Goal: Transaction & Acquisition: Purchase product/service

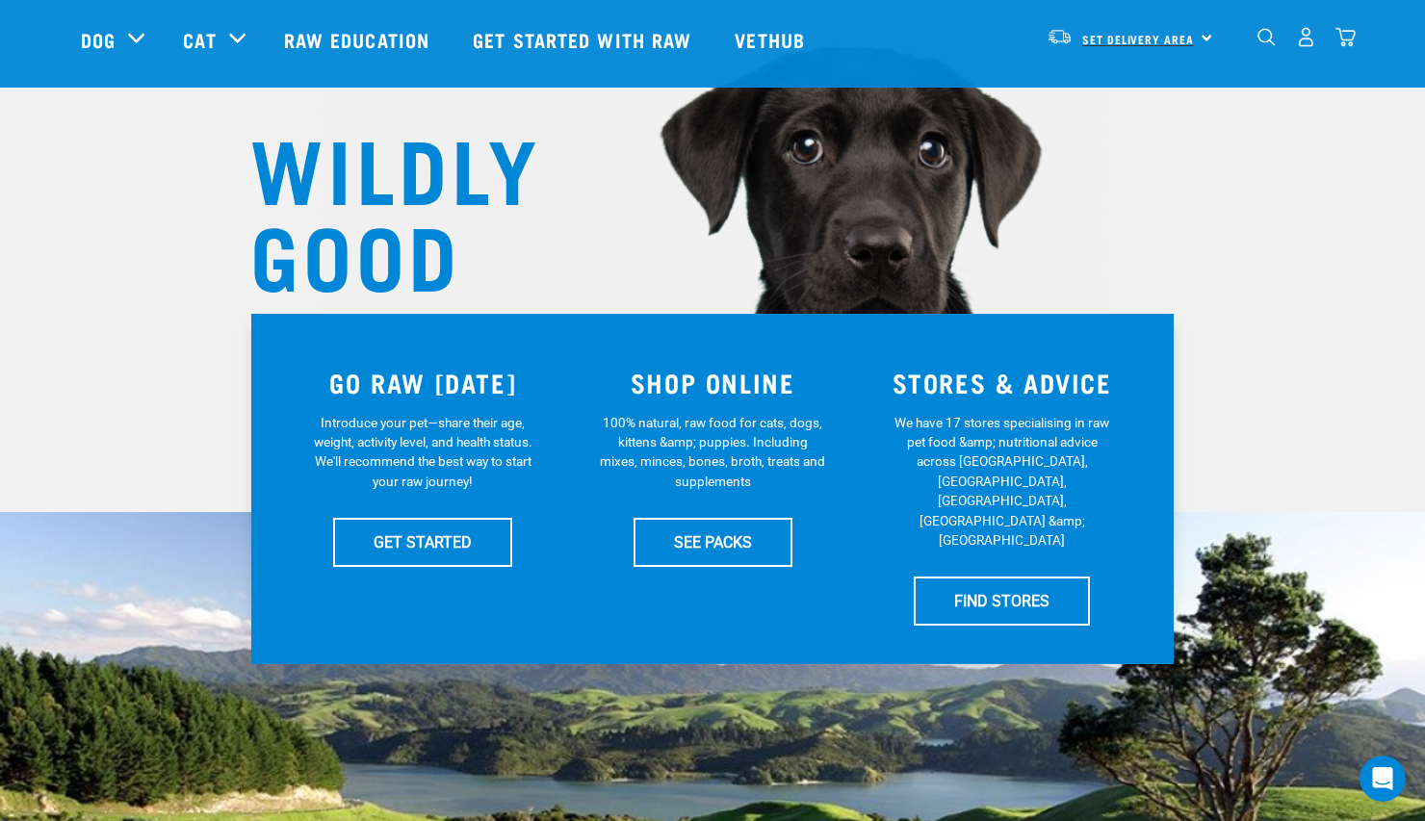
click at [1139, 47] on link "Set Delivery Area" at bounding box center [1138, 39] width 112 height 31
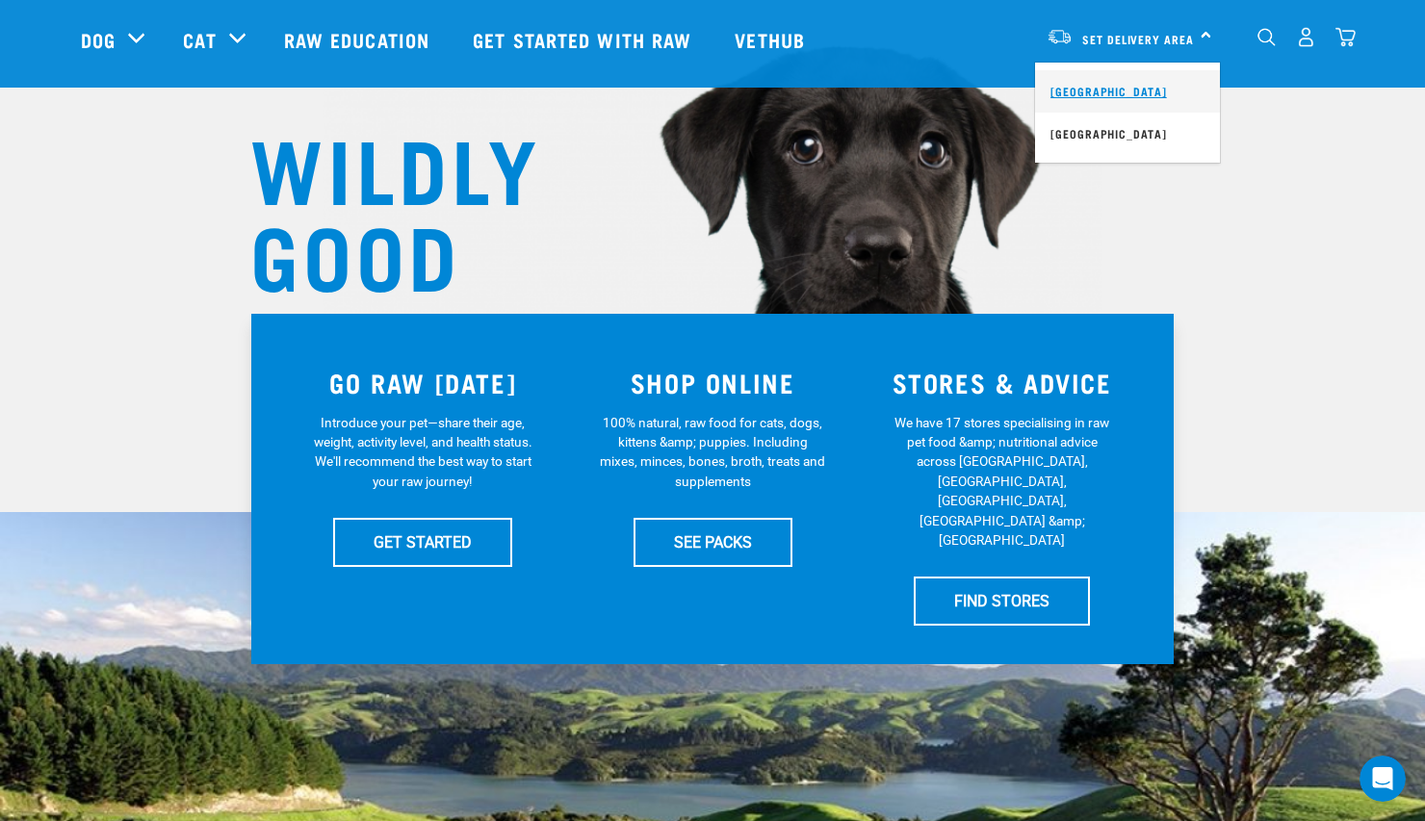
click at [1120, 95] on link "[GEOGRAPHIC_DATA]" at bounding box center [1127, 91] width 185 height 42
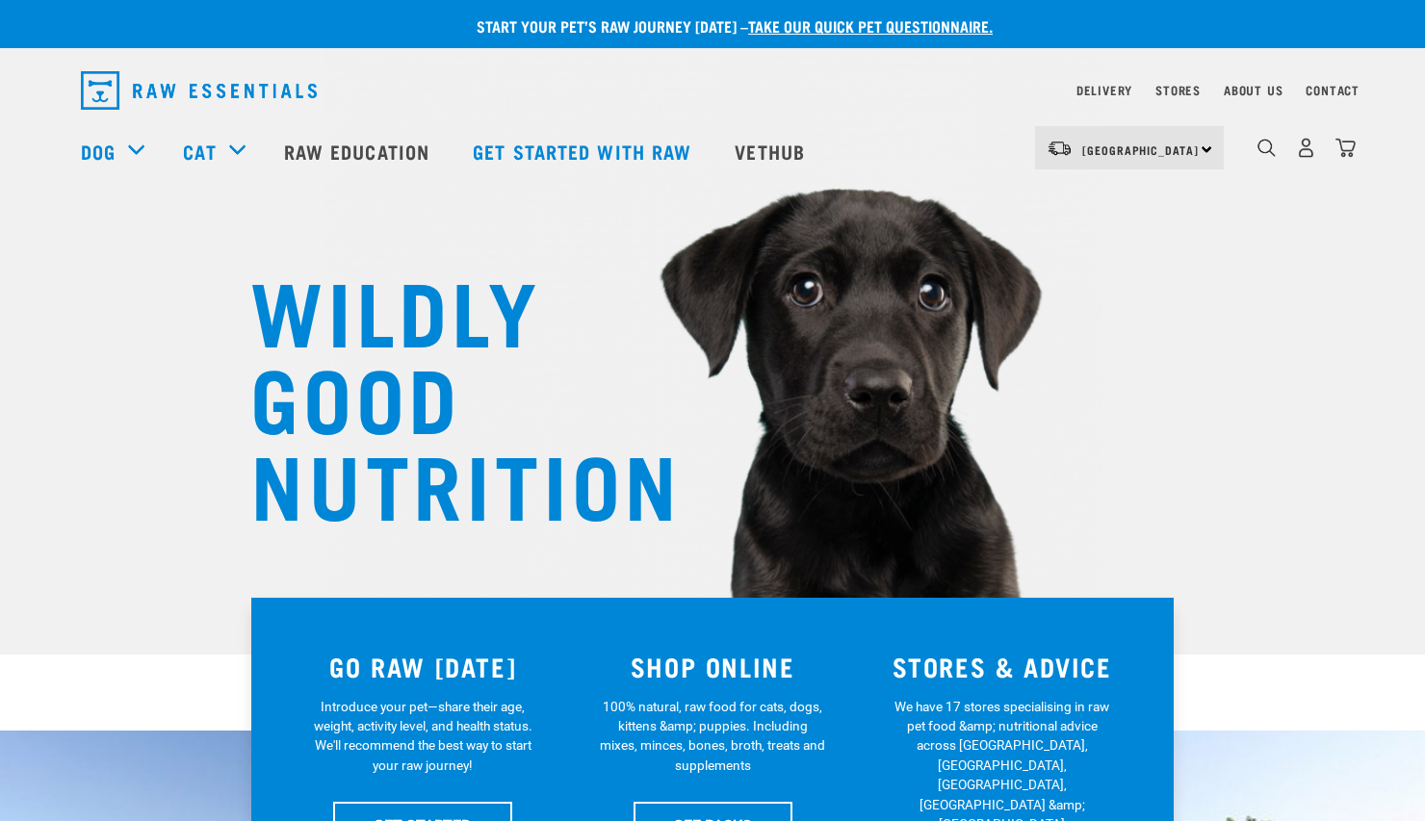
scroll to position [143, 0]
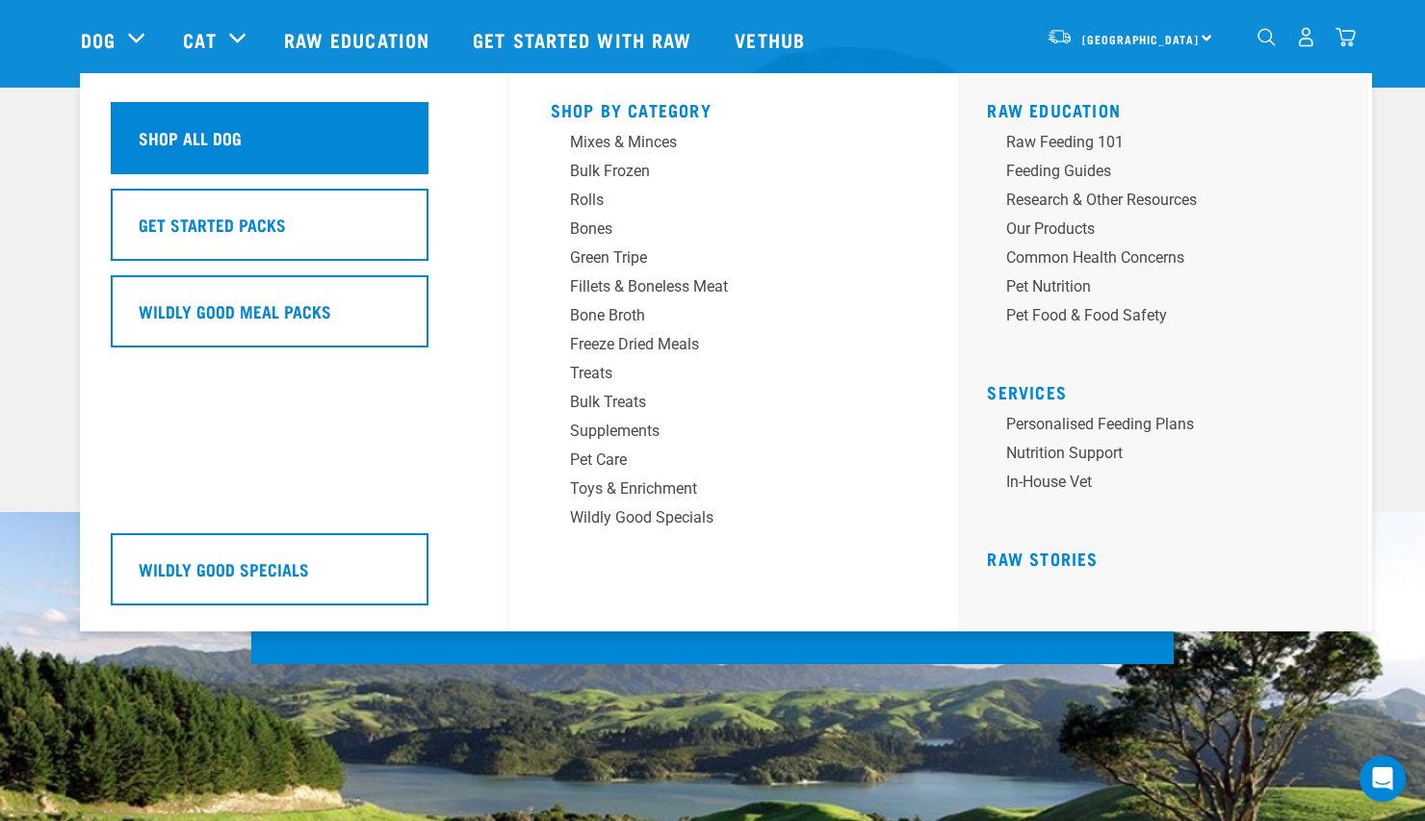
click at [163, 137] on h5 "Shop All Dog" at bounding box center [190, 137] width 103 height 25
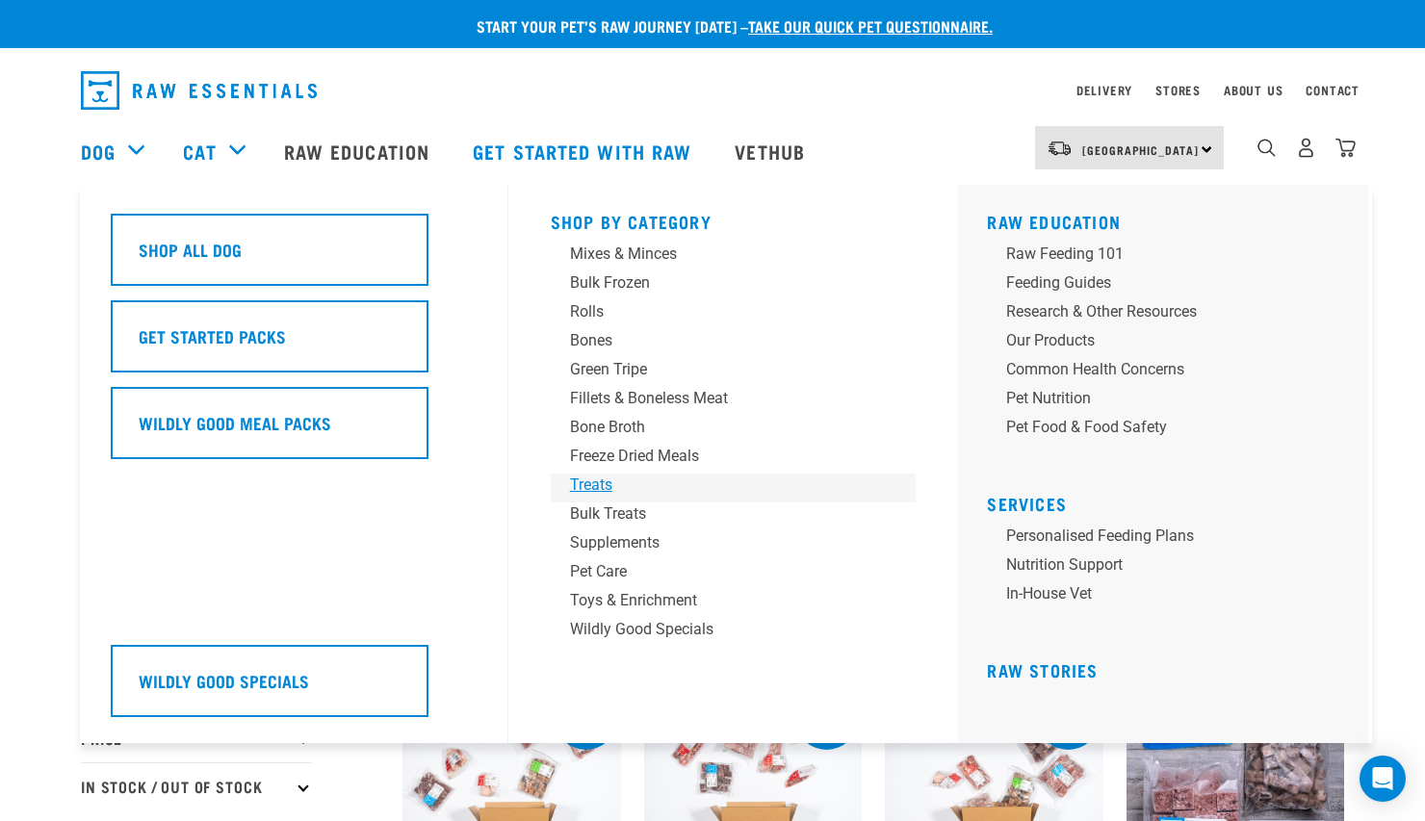
click at [596, 489] on div "Treats" at bounding box center [720, 485] width 300 height 23
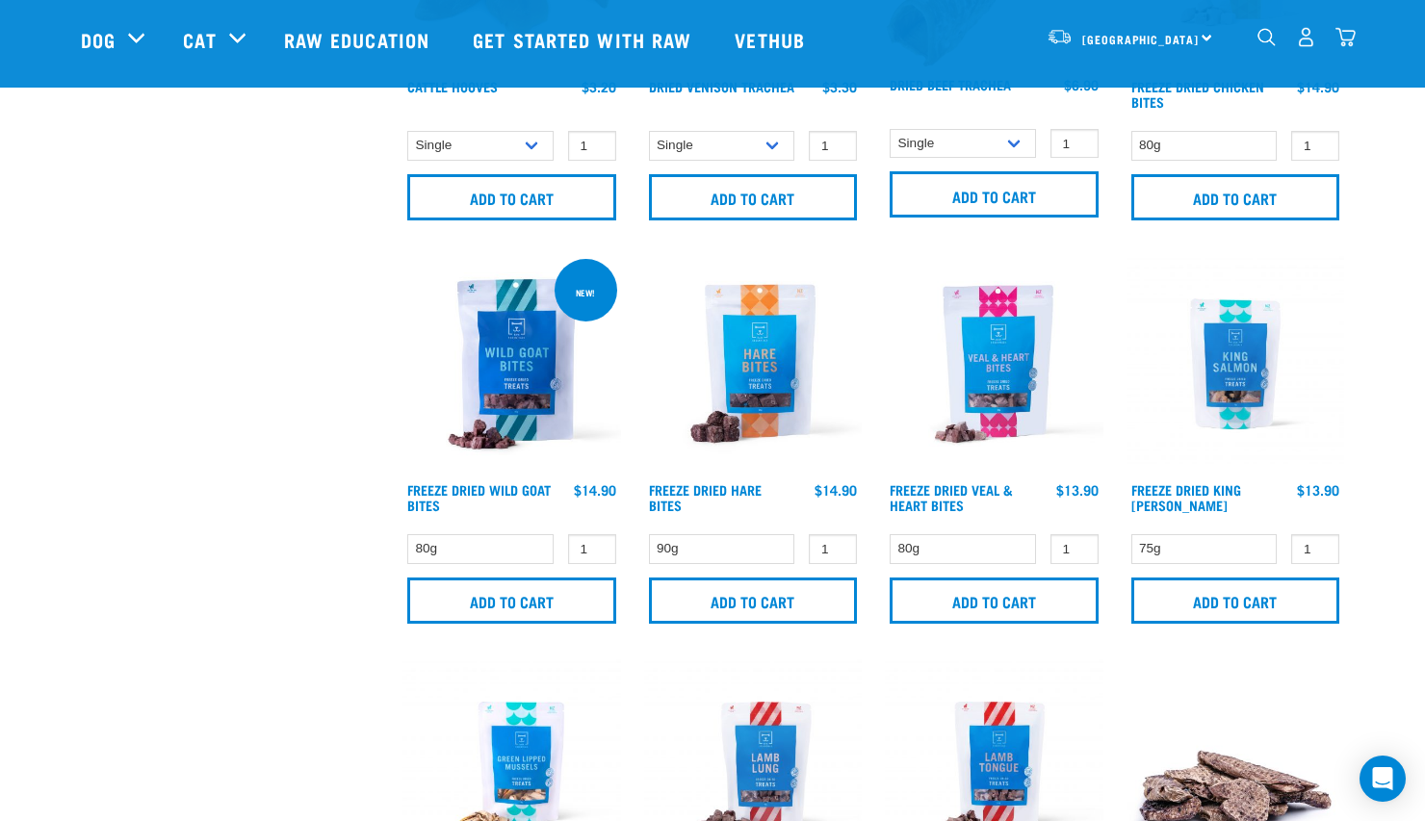
scroll to position [2309, 0]
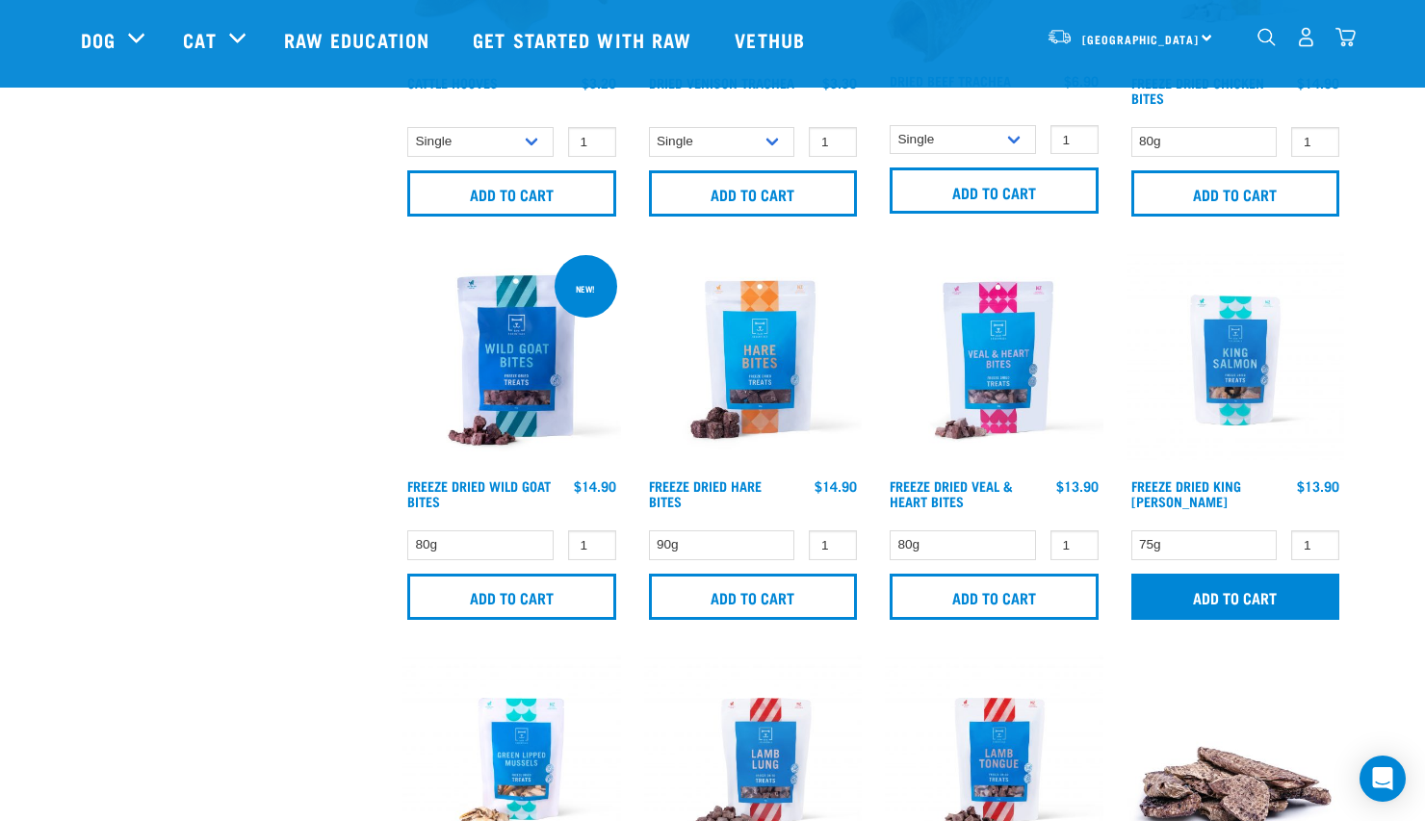
click at [1225, 614] on input "Add to cart" at bounding box center [1235, 597] width 209 height 46
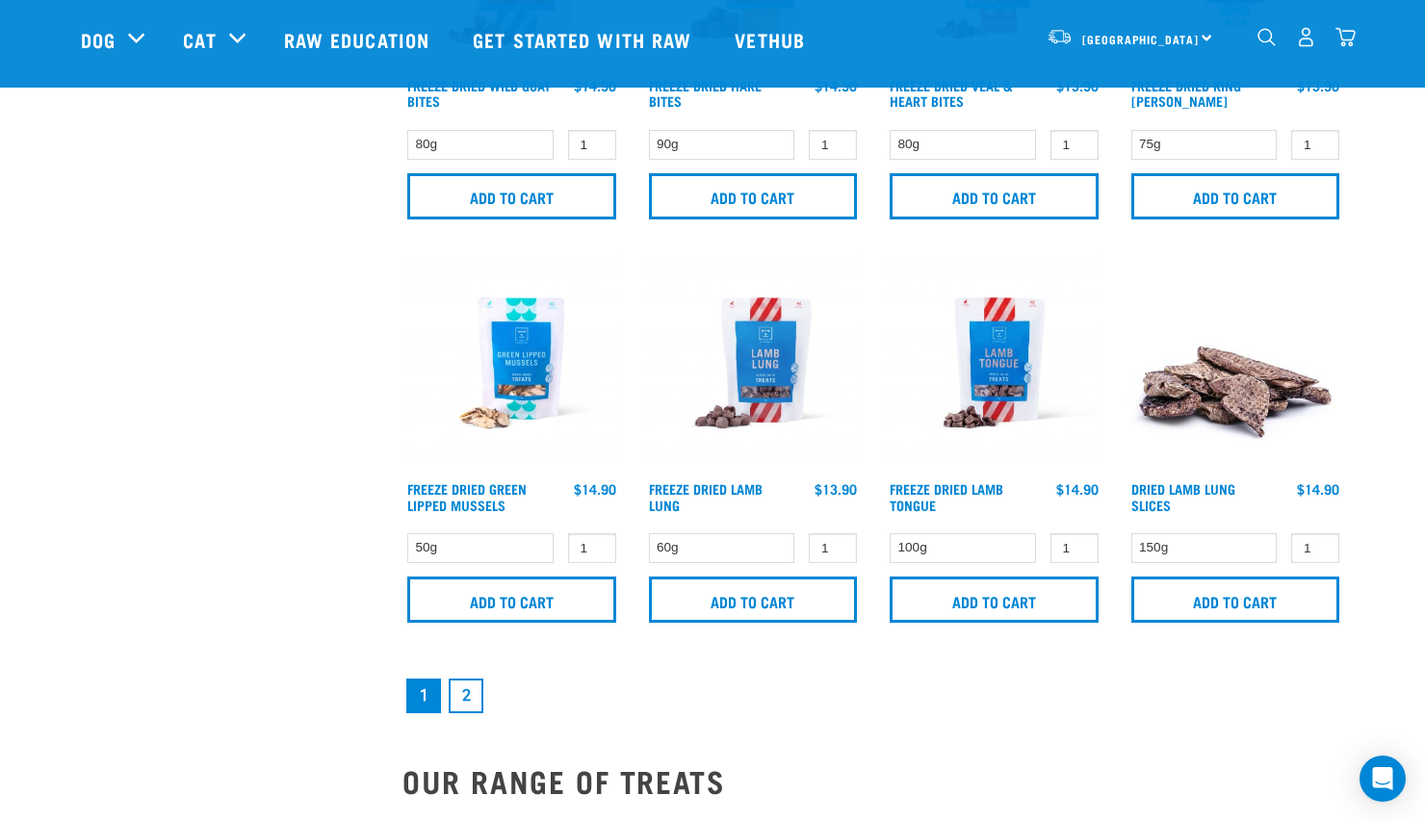
scroll to position [2713, 0]
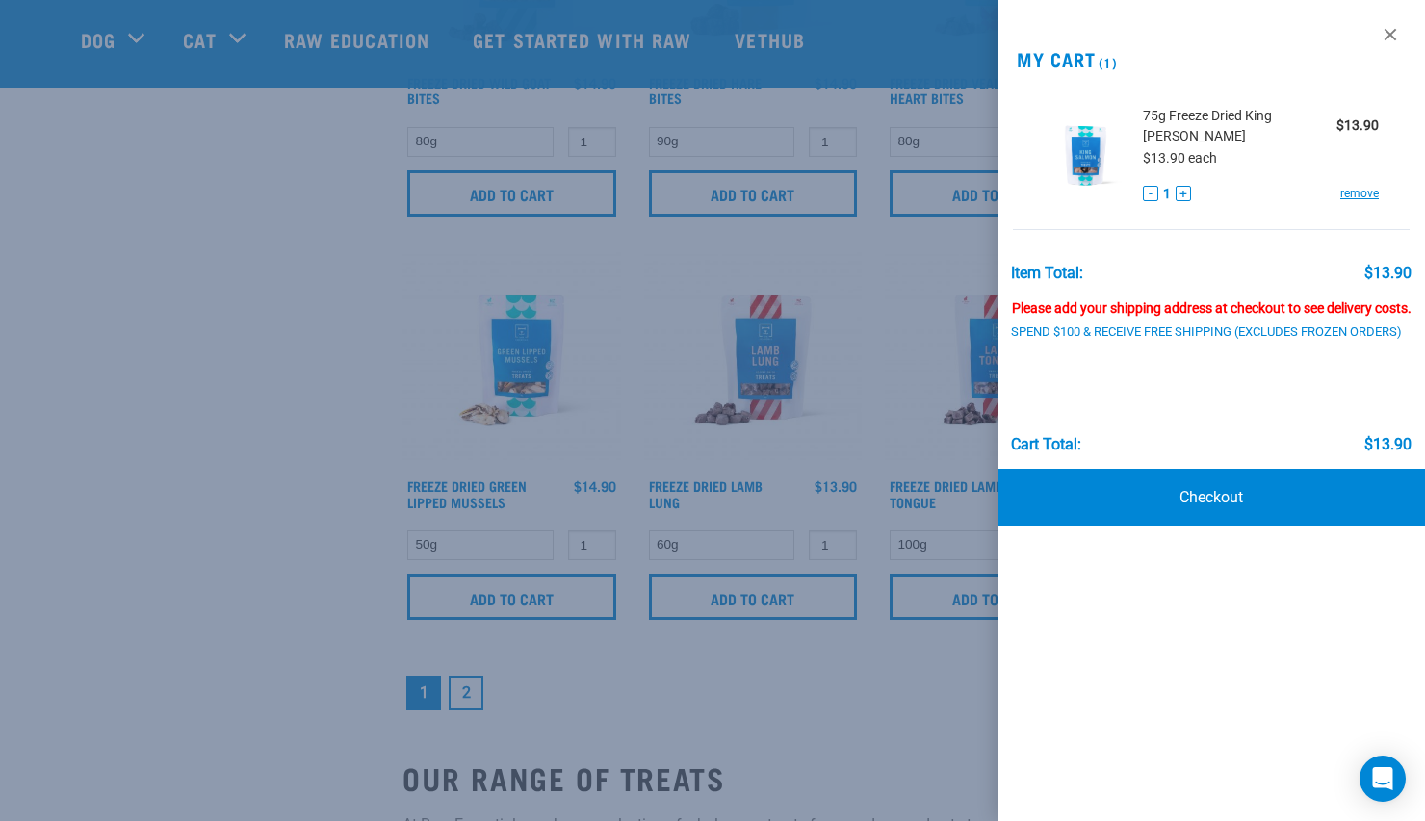
click at [342, 524] on div at bounding box center [712, 410] width 1425 height 821
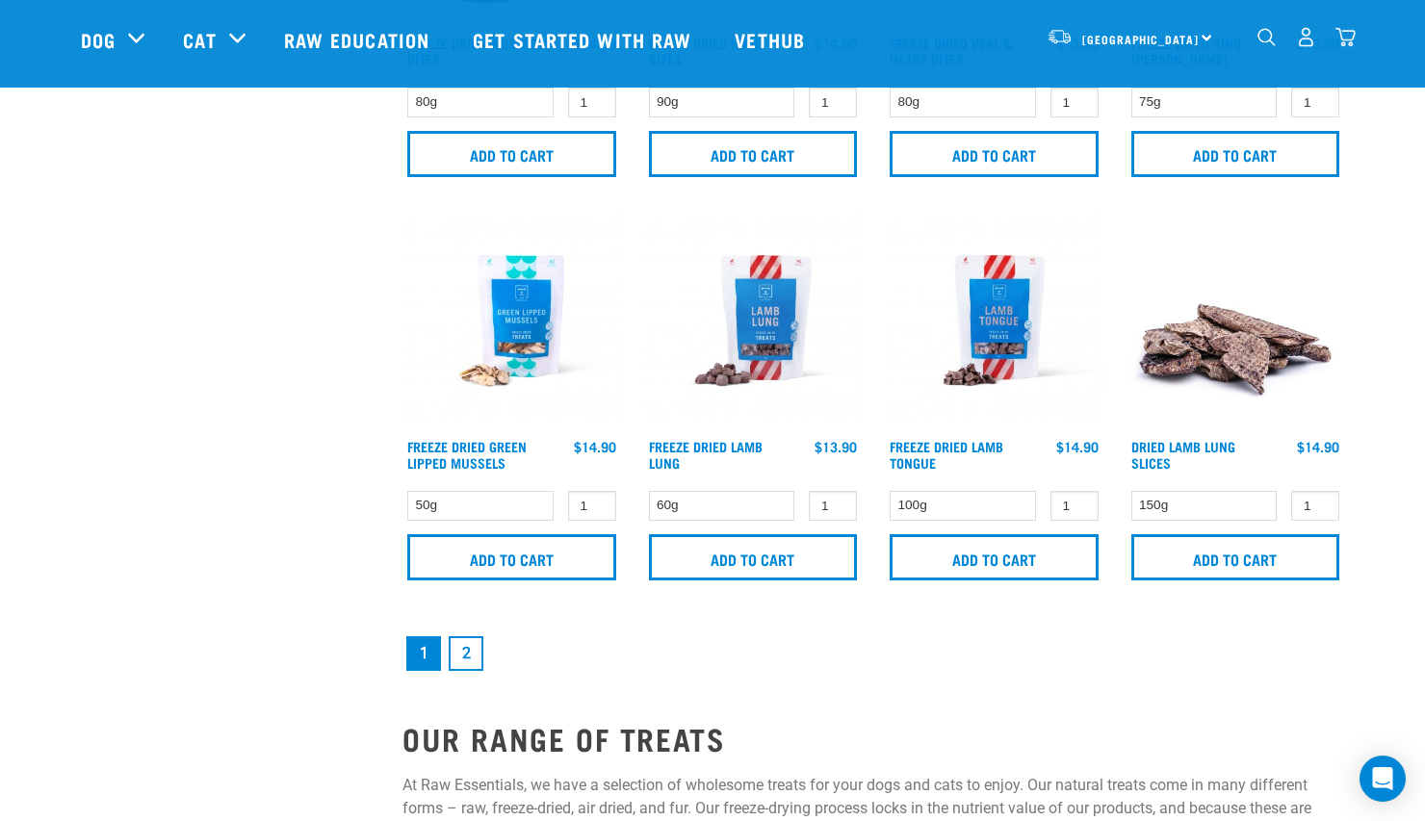
scroll to position [2753, 0]
click at [469, 652] on link "2" at bounding box center [466, 653] width 35 height 35
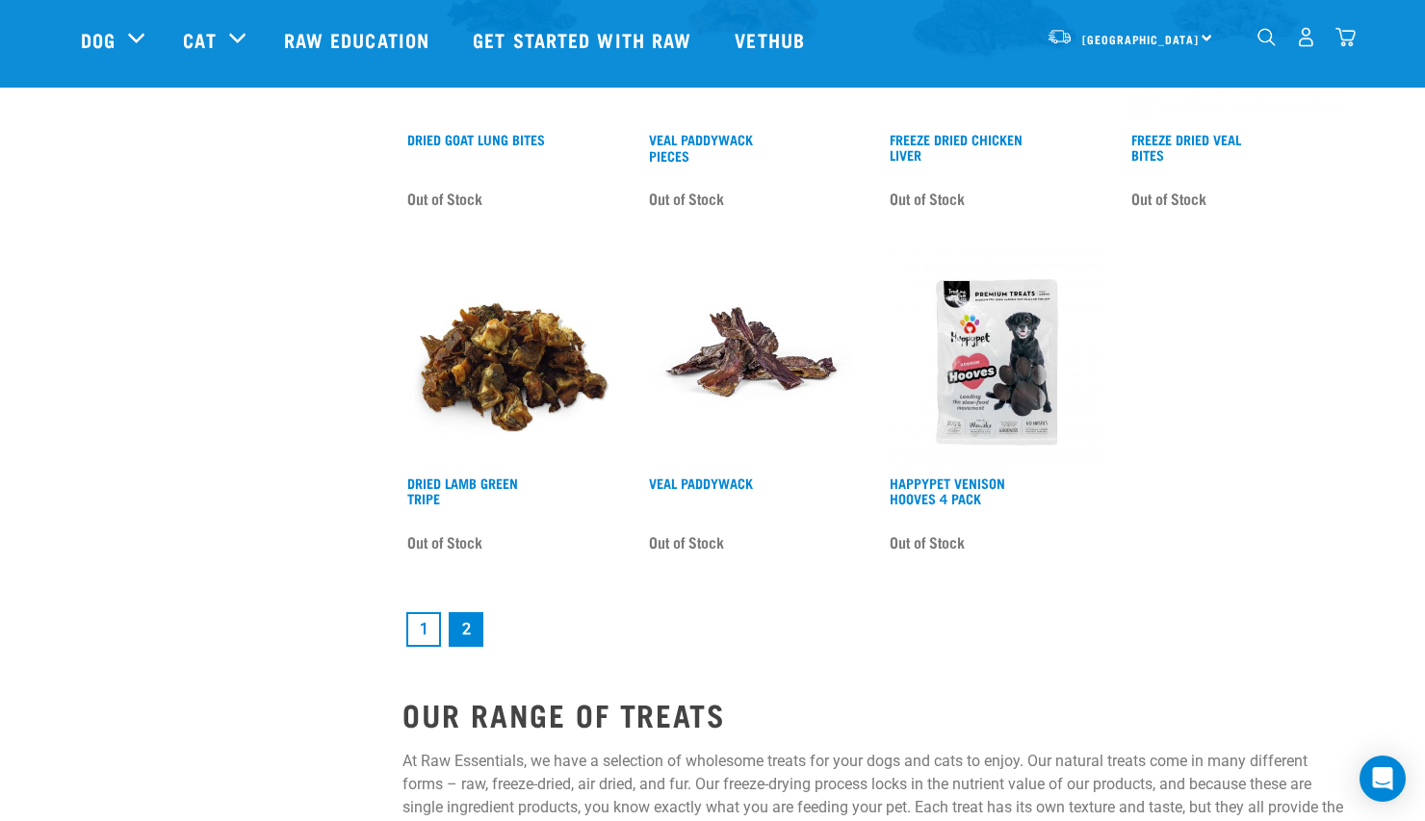
scroll to position [2652, 0]
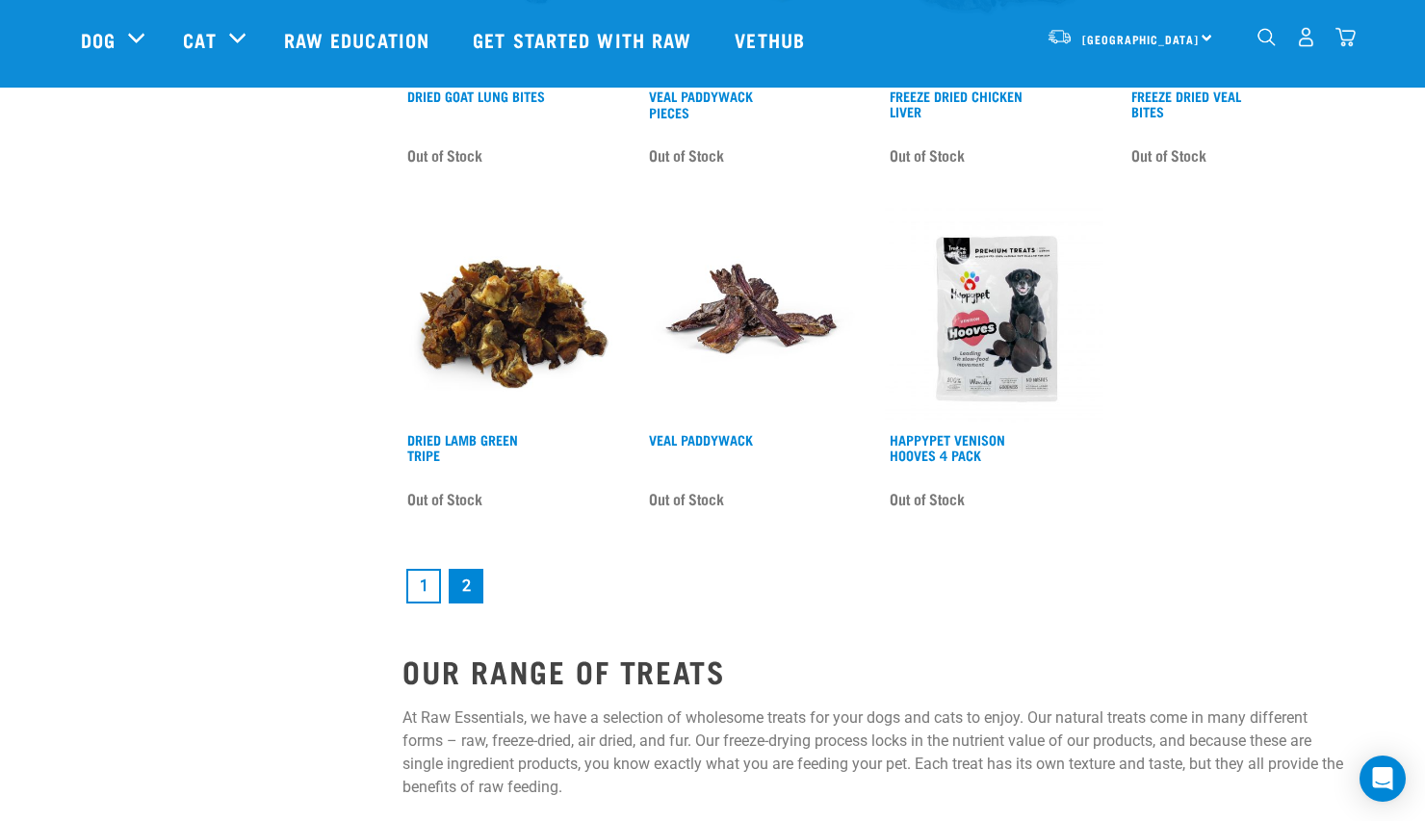
click at [422, 584] on link "1" at bounding box center [423, 586] width 35 height 35
